Goal: Task Accomplishment & Management: Manage account settings

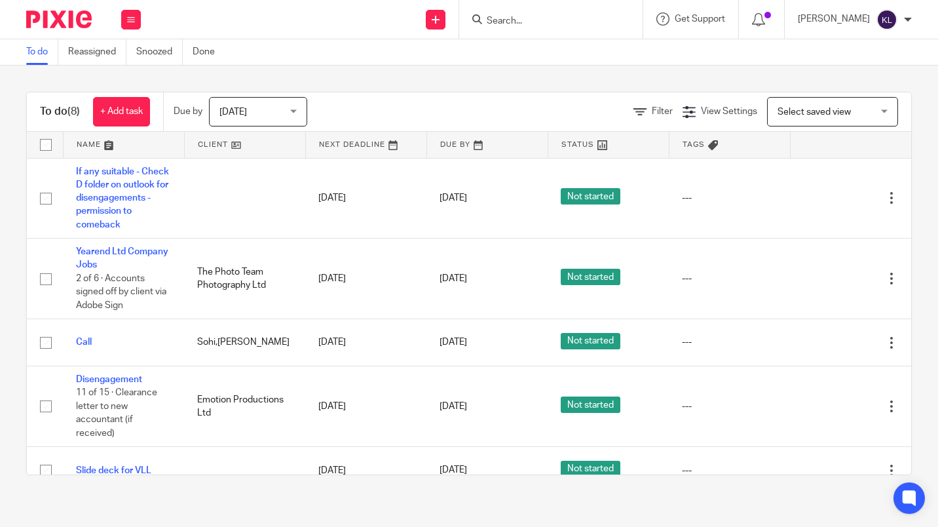
click at [538, 23] on input "Search" at bounding box center [545, 22] width 118 height 12
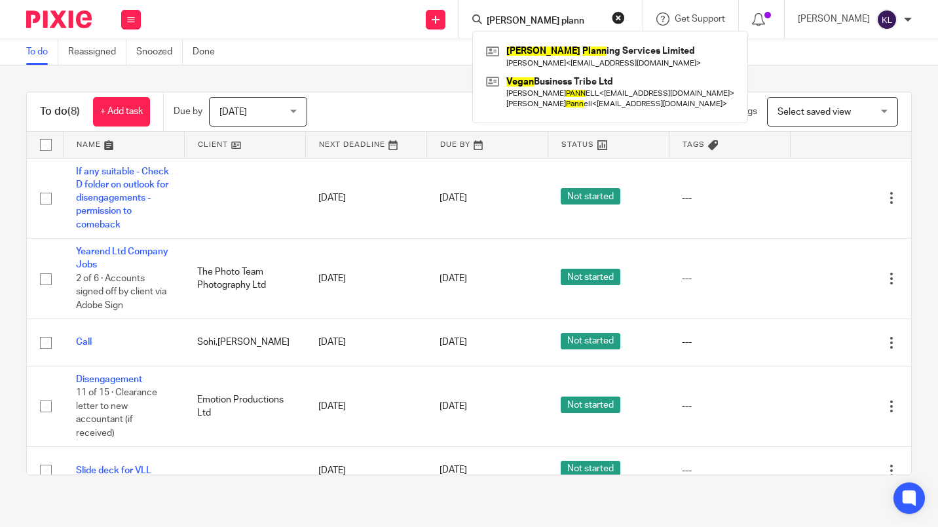
type input "[PERSON_NAME] plann"
click at [575, 58] on link at bounding box center [610, 56] width 255 height 30
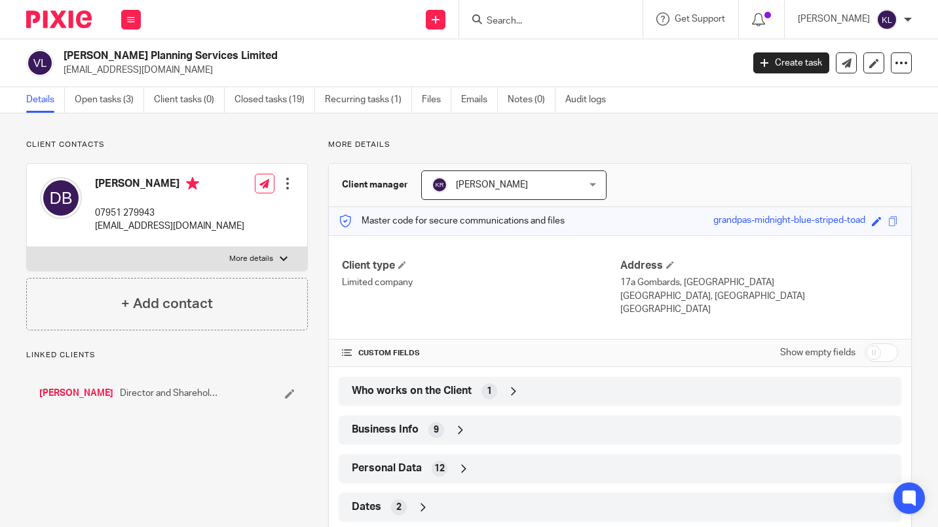
click at [123, 91] on link "Open tasks (3)" at bounding box center [109, 100] width 69 height 26
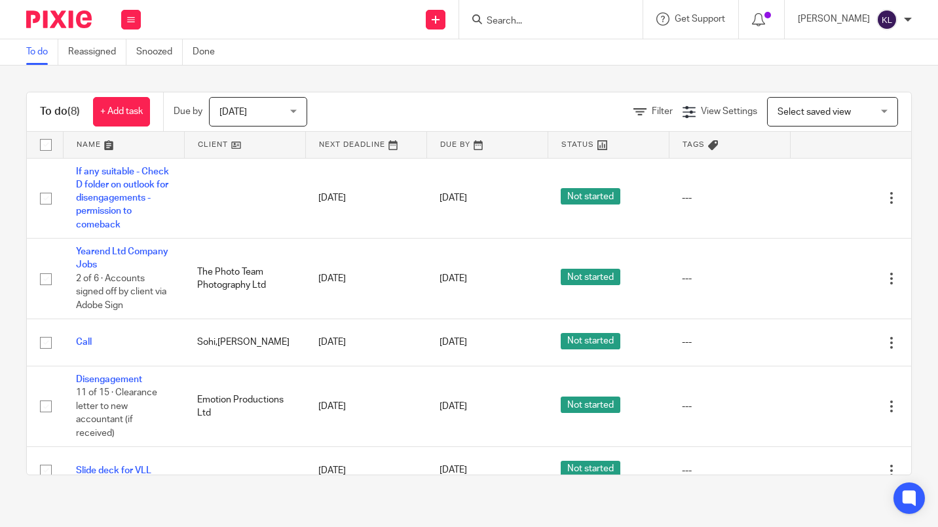
click at [457, 413] on link "[DATE]" at bounding box center [469, 407] width 59 height 14
click at [452, 349] on link "[DATE]" at bounding box center [469, 342] width 59 height 14
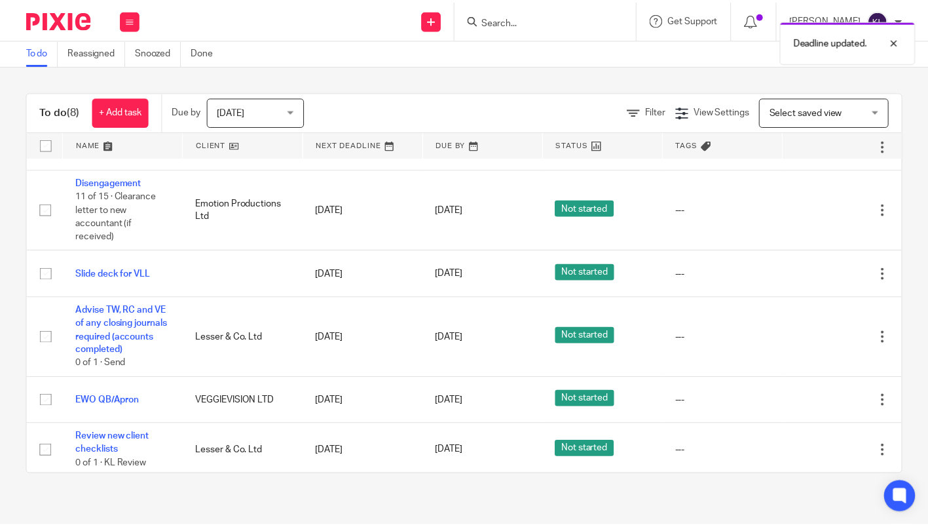
scroll to position [227, 0]
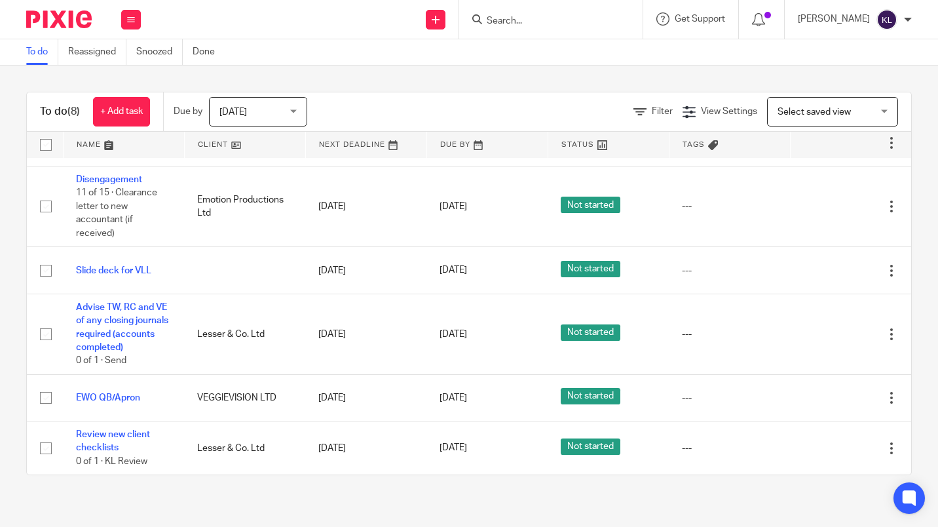
click at [455, 451] on link "18 Sep 2025" at bounding box center [469, 448] width 59 height 14
click at [455, 396] on link "18 Sep 2025" at bounding box center [469, 398] width 59 height 14
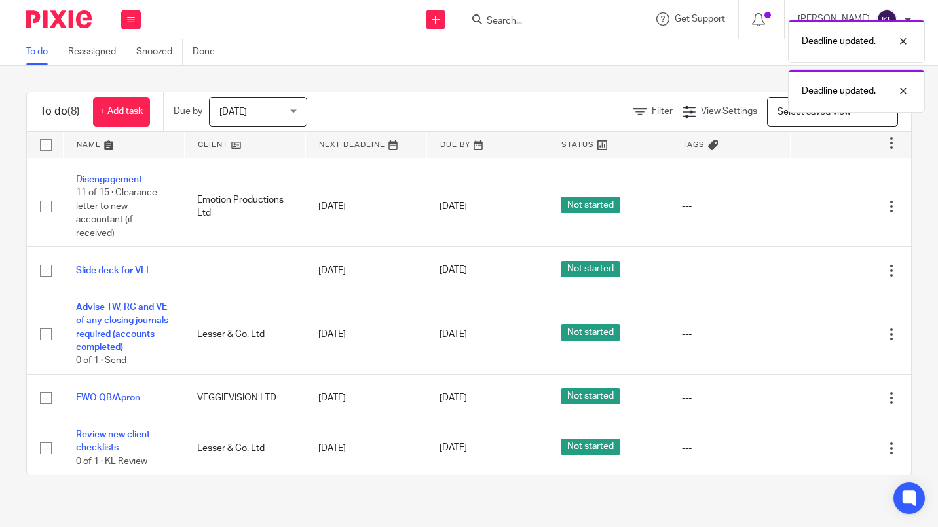
click at [453, 330] on link "18 Sep 2025" at bounding box center [469, 335] width 59 height 14
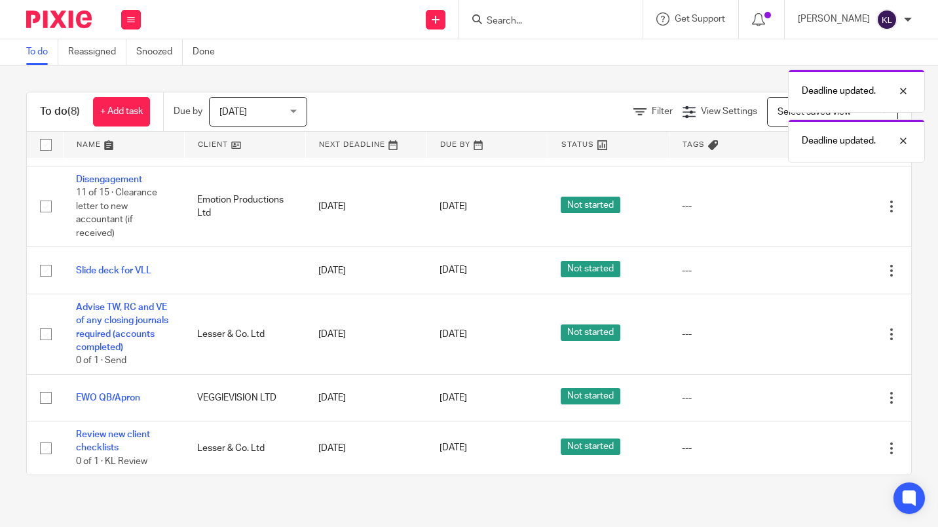
click at [459, 263] on link "18 Sep 2025" at bounding box center [469, 270] width 59 height 14
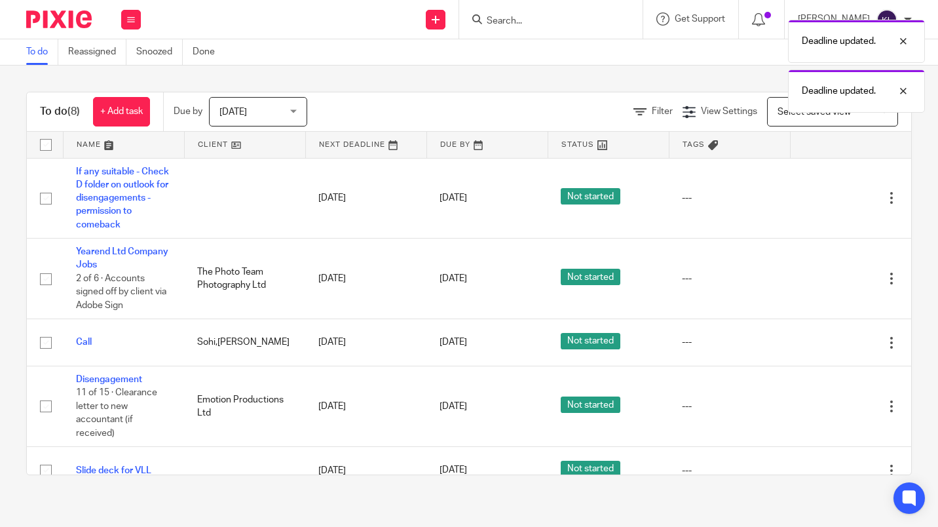
click at [452, 286] on link "18 Sep 2025" at bounding box center [469, 279] width 59 height 14
click at [450, 205] on link "18 Sep 2025" at bounding box center [469, 198] width 59 height 14
click at [265, 115] on span "[DATE]" at bounding box center [253, 112] width 69 height 28
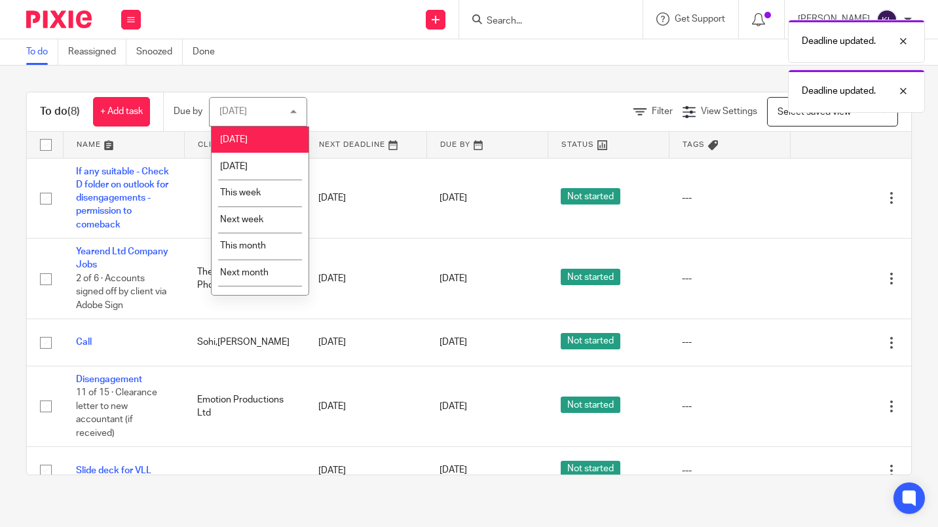
scroll to position [17, 0]
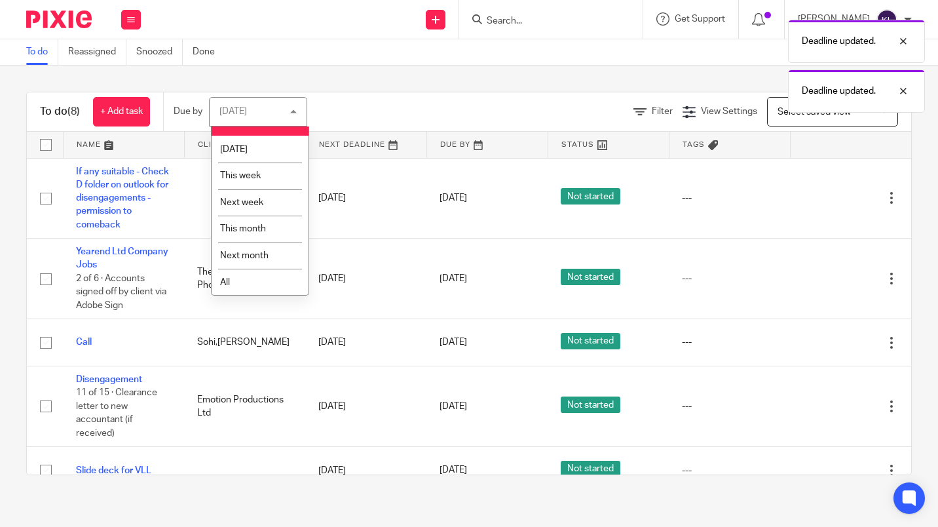
click at [259, 292] on li "All" at bounding box center [260, 282] width 97 height 27
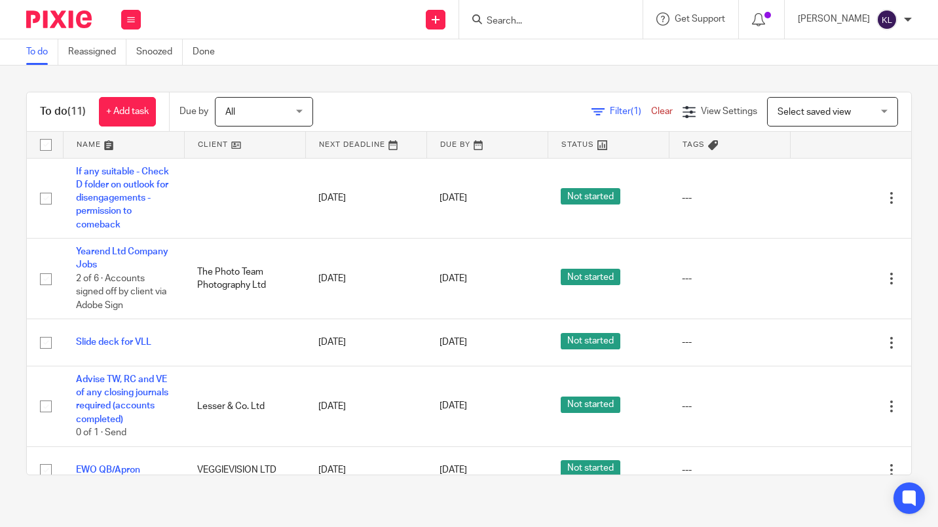
scroll to position [415, 0]
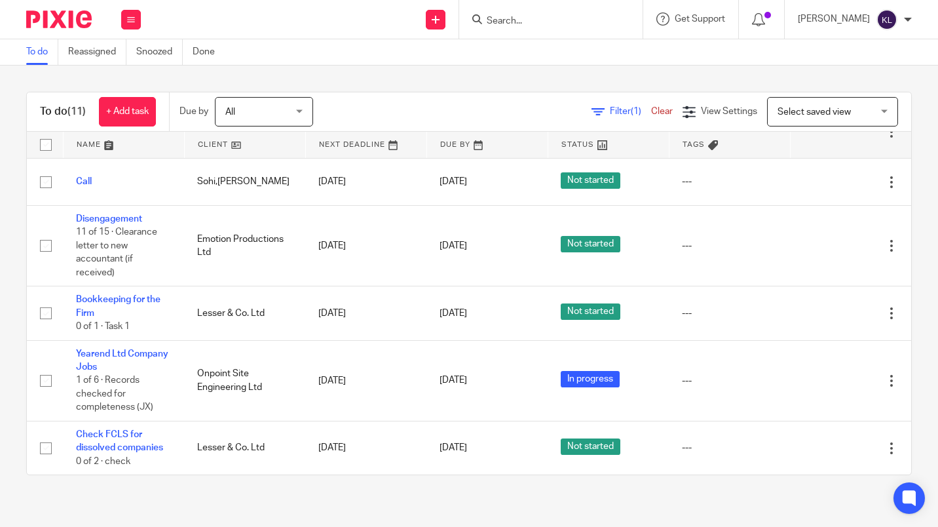
click at [752, 472] on td "---" at bounding box center [729, 448] width 121 height 54
click at [820, 450] on icon at bounding box center [826, 448] width 13 height 13
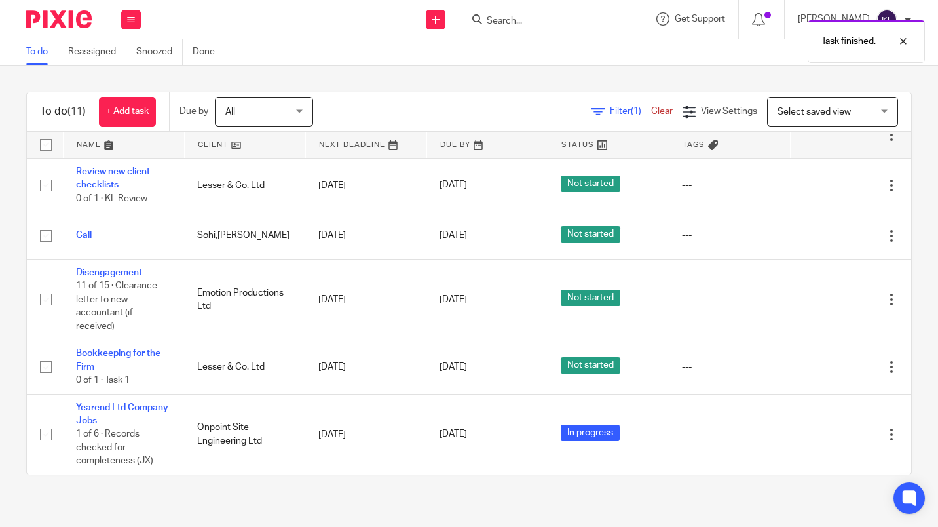
click at [755, 383] on td "---" at bounding box center [729, 367] width 121 height 54
click at [820, 369] on icon at bounding box center [826, 366] width 13 height 13
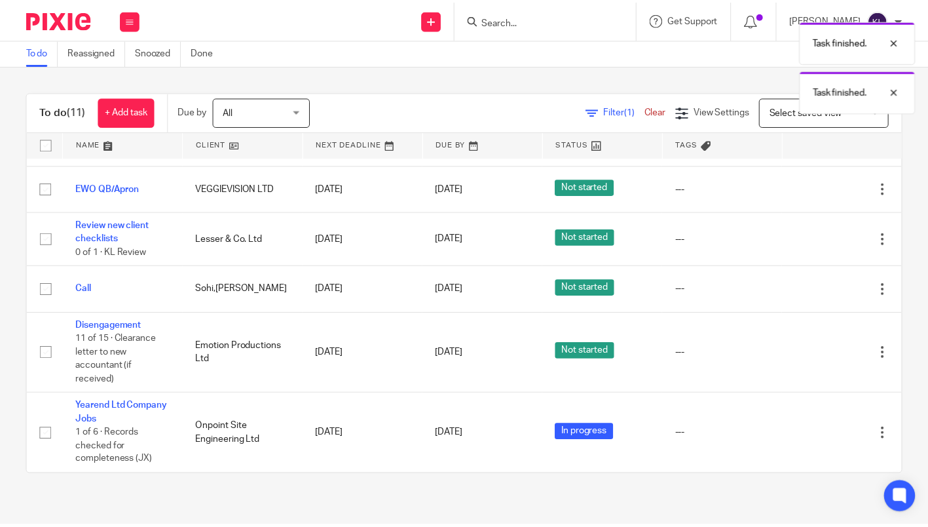
scroll to position [308, 0]
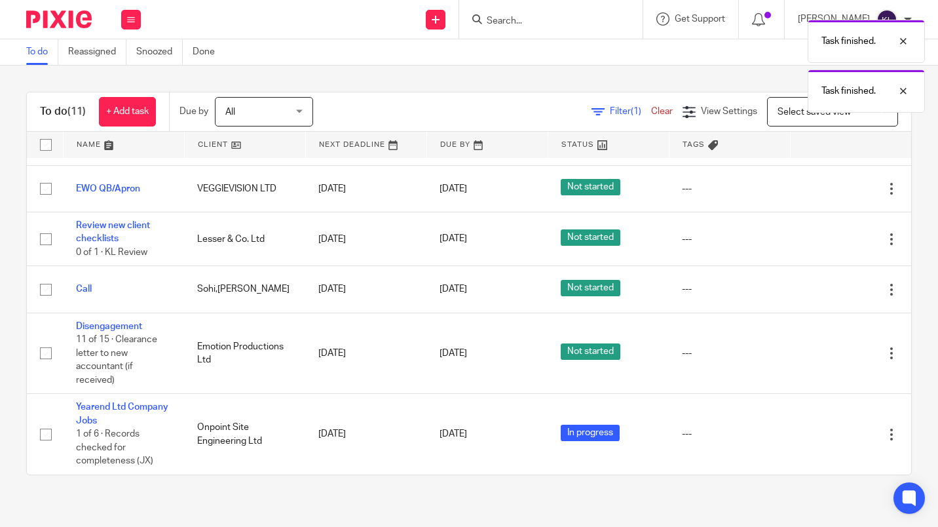
click at [455, 434] on link "24 Sep 2025" at bounding box center [469, 434] width 59 height 14
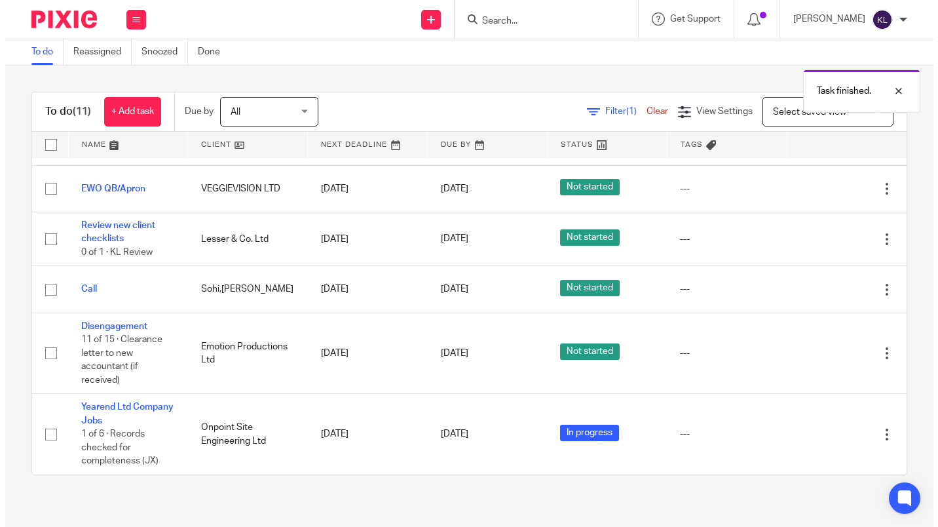
scroll to position [0, 0]
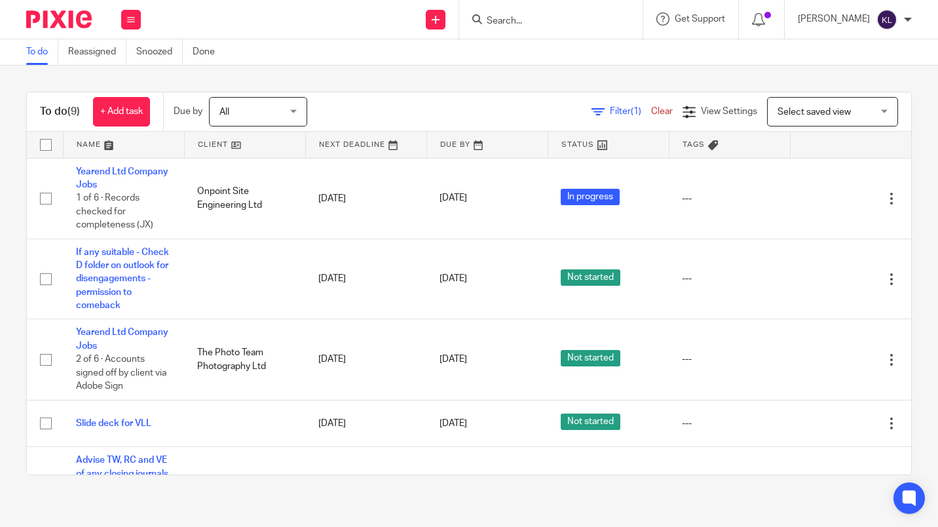
click at [155, 55] on link "Snoozed" at bounding box center [159, 52] width 47 height 26
